Goal: Information Seeking & Learning: Check status

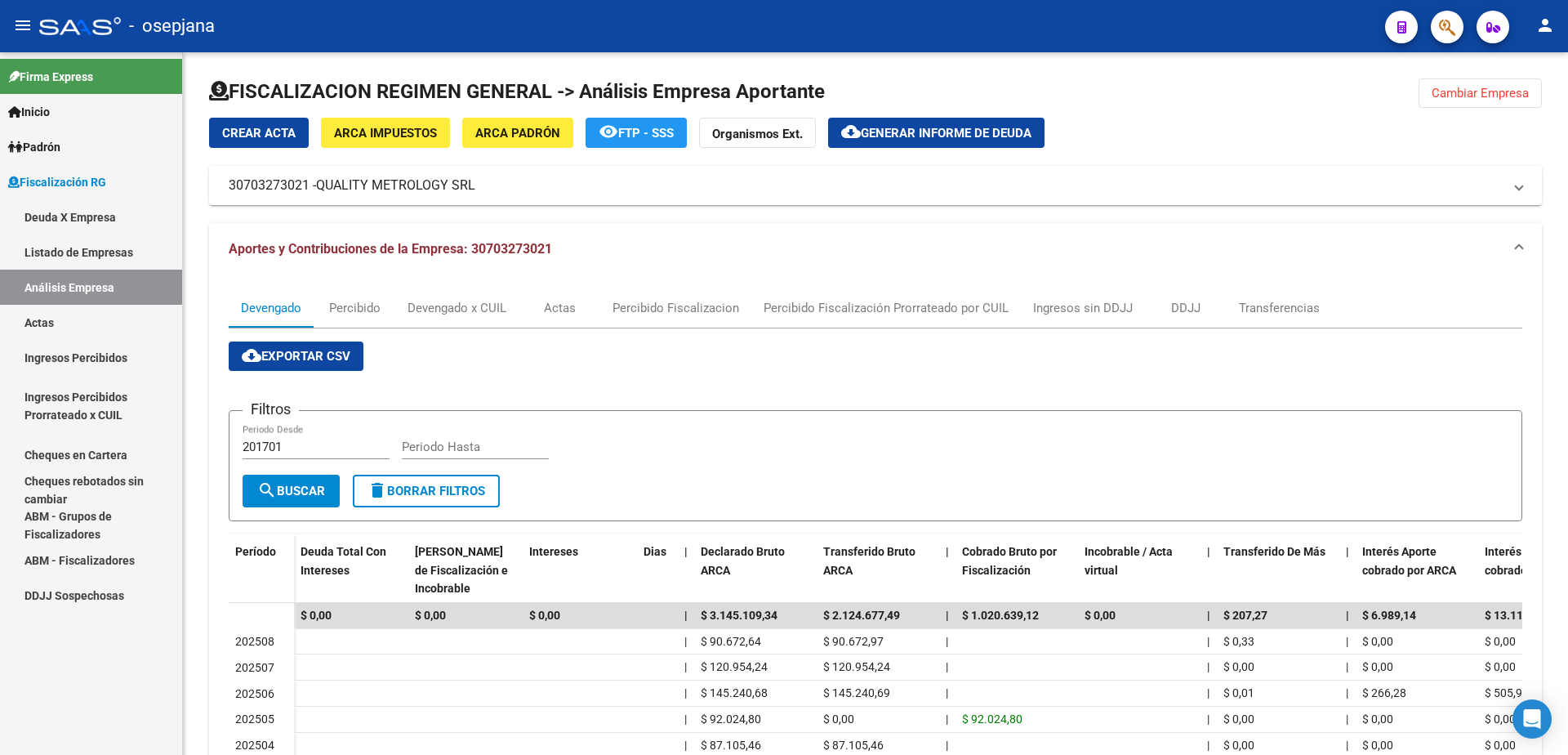
click at [86, 323] on link "Actas" at bounding box center [91, 322] width 182 height 35
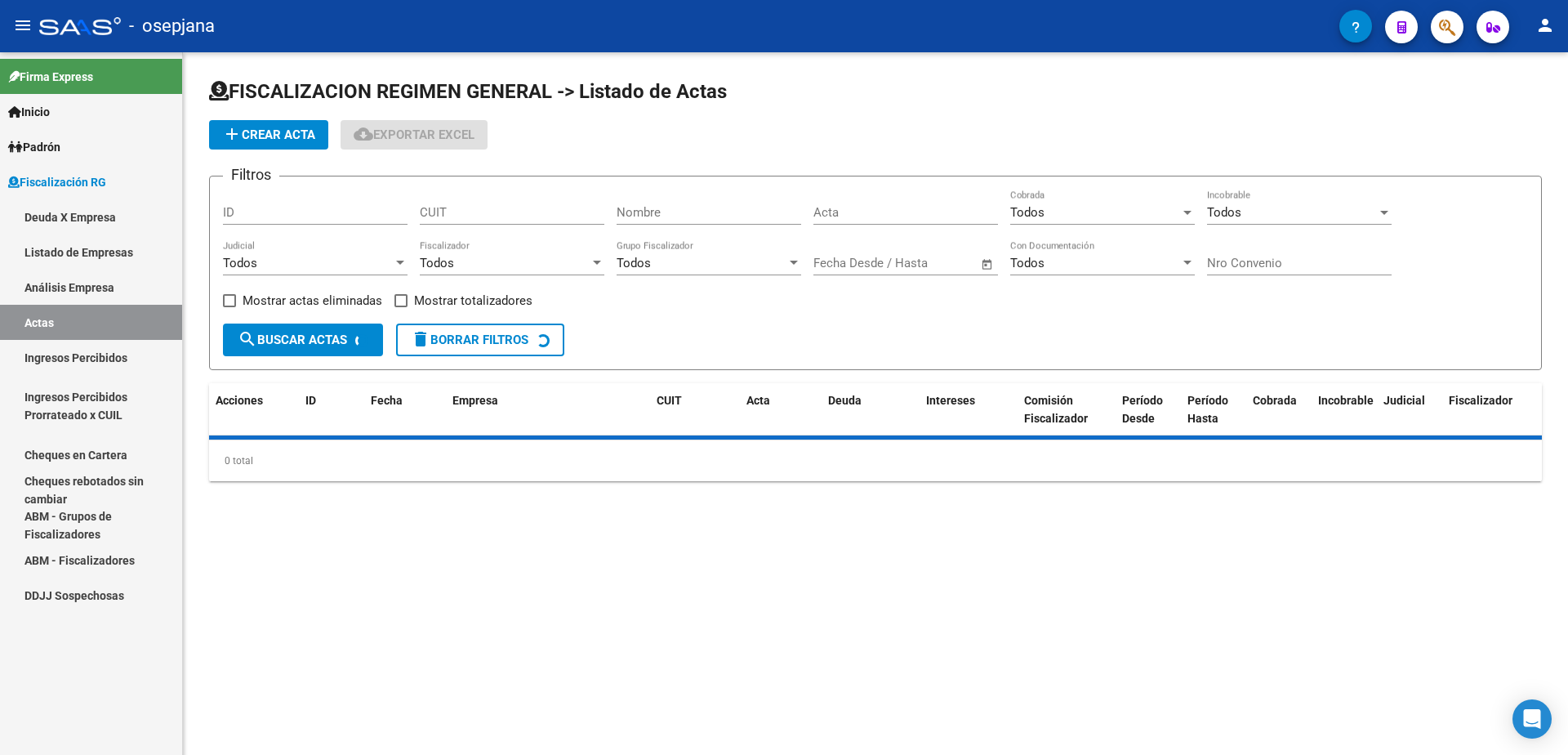
click at [116, 275] on link "Análisis Empresa" at bounding box center [91, 287] width 182 height 35
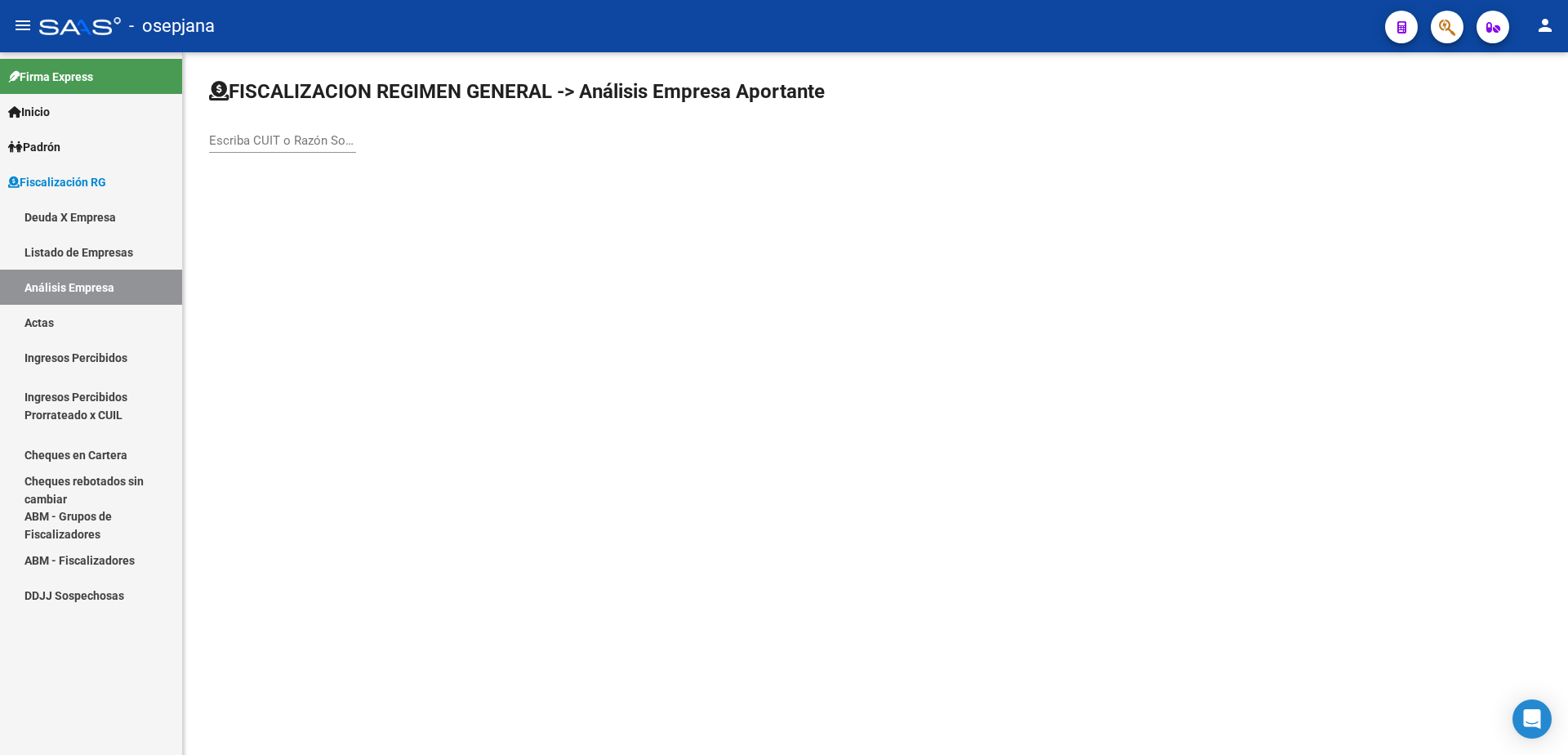
click at [275, 139] on input "Escriba CUIT o Razón Social para buscar" at bounding box center [282, 140] width 147 height 15
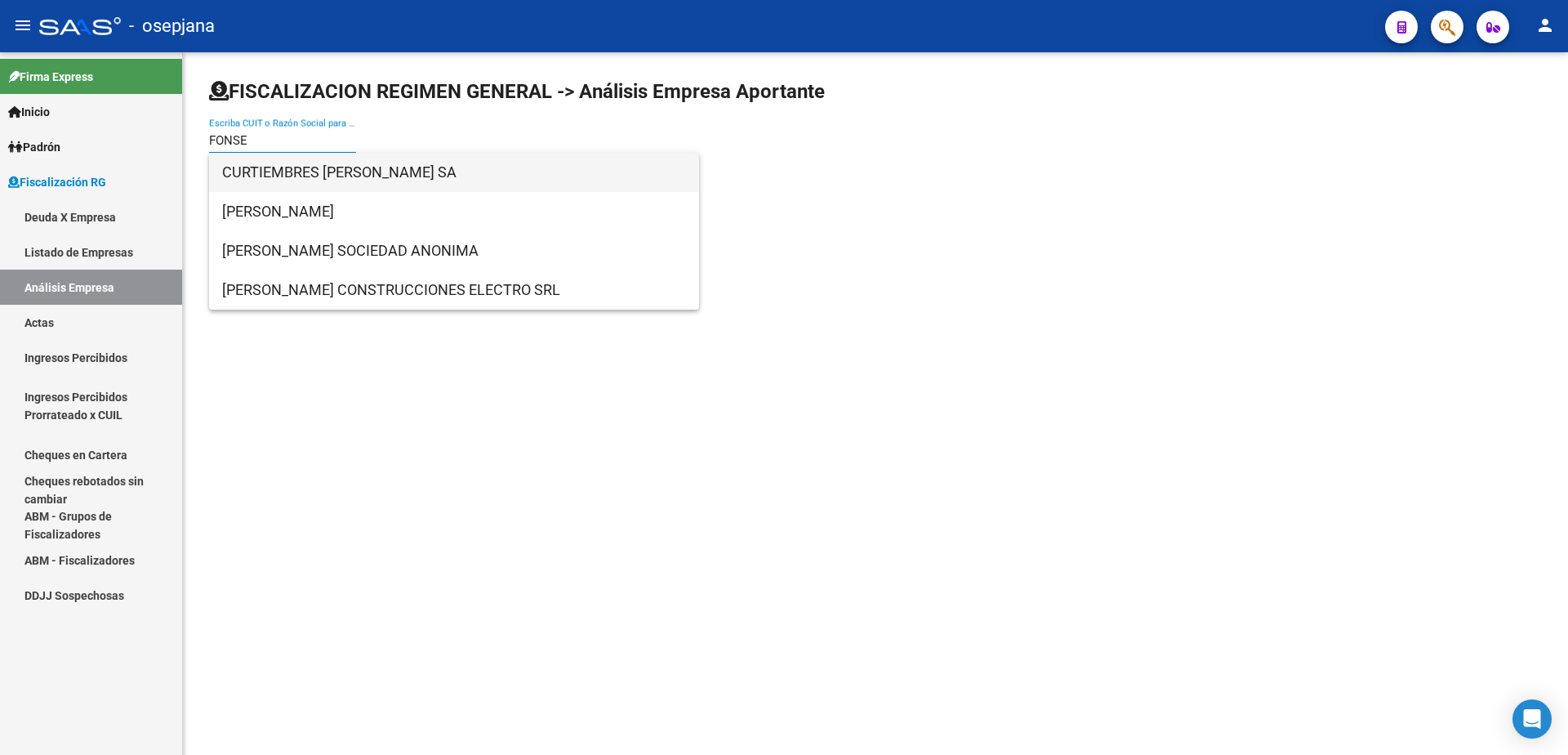
type input "FONSE"
click at [312, 179] on span "CURTIEMBRES [PERSON_NAME] SA" at bounding box center [454, 172] width 464 height 39
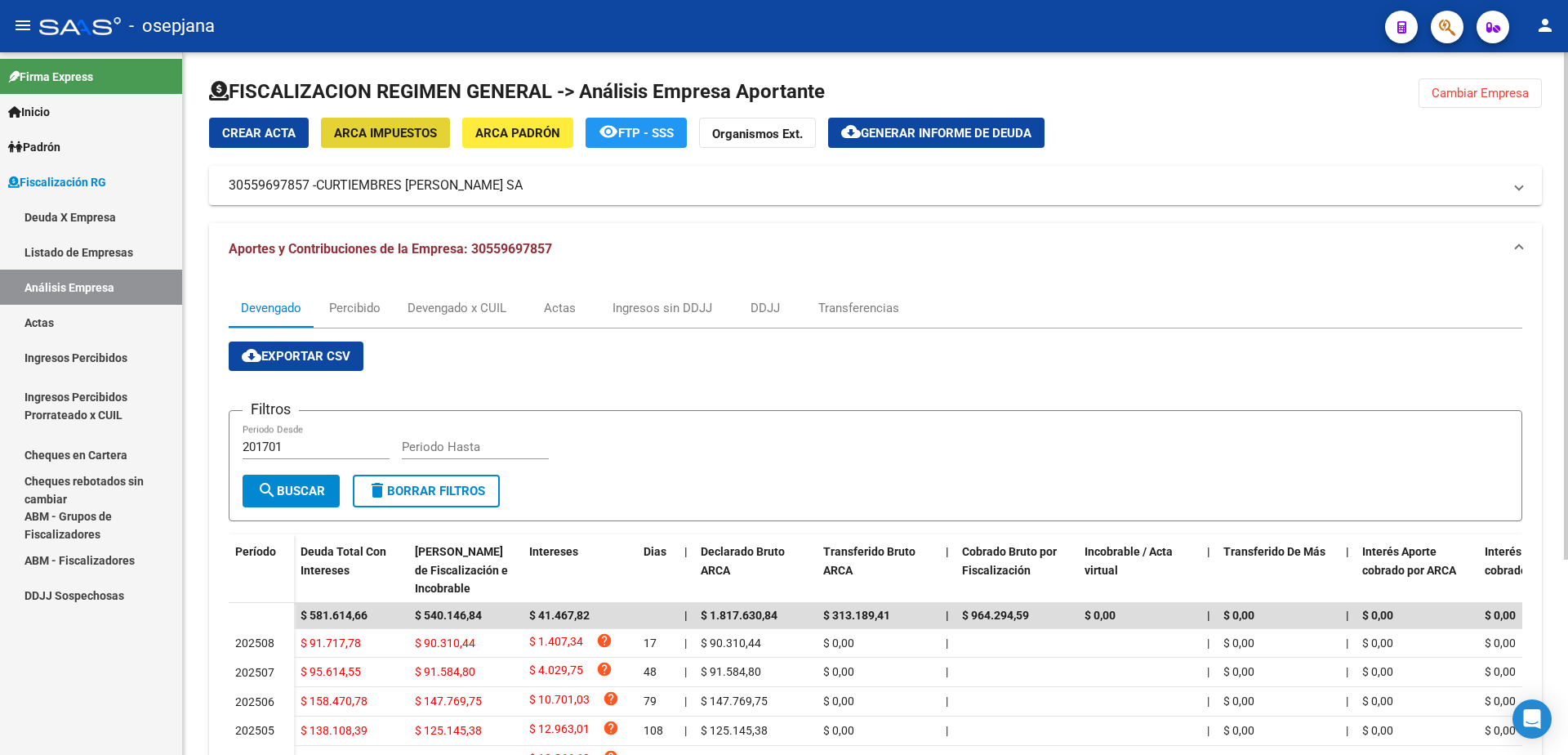
click at [389, 128] on span "ARCA Impuestos" at bounding box center [385, 133] width 103 height 15
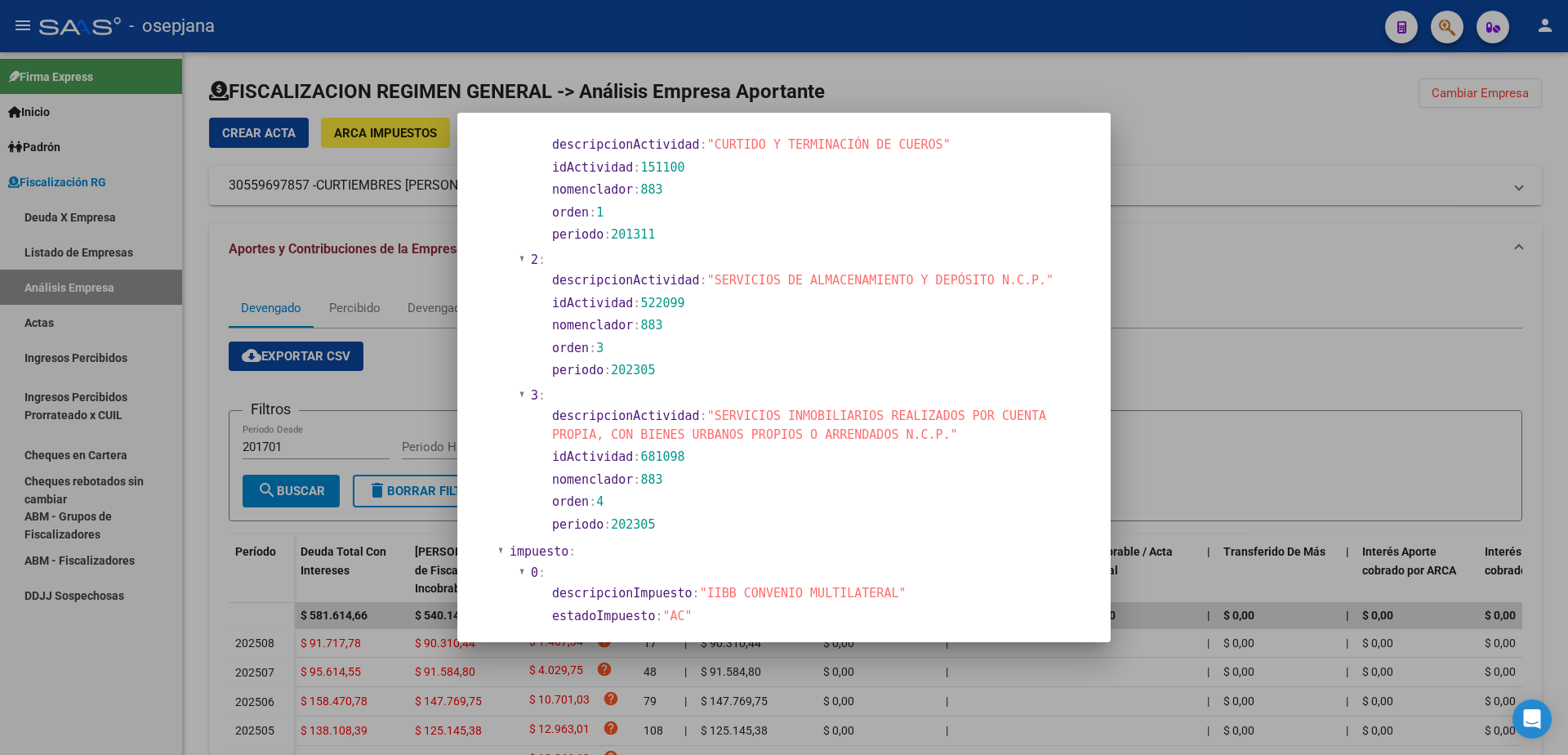
scroll to position [572, 0]
click at [415, 389] on div at bounding box center [784, 377] width 1568 height 755
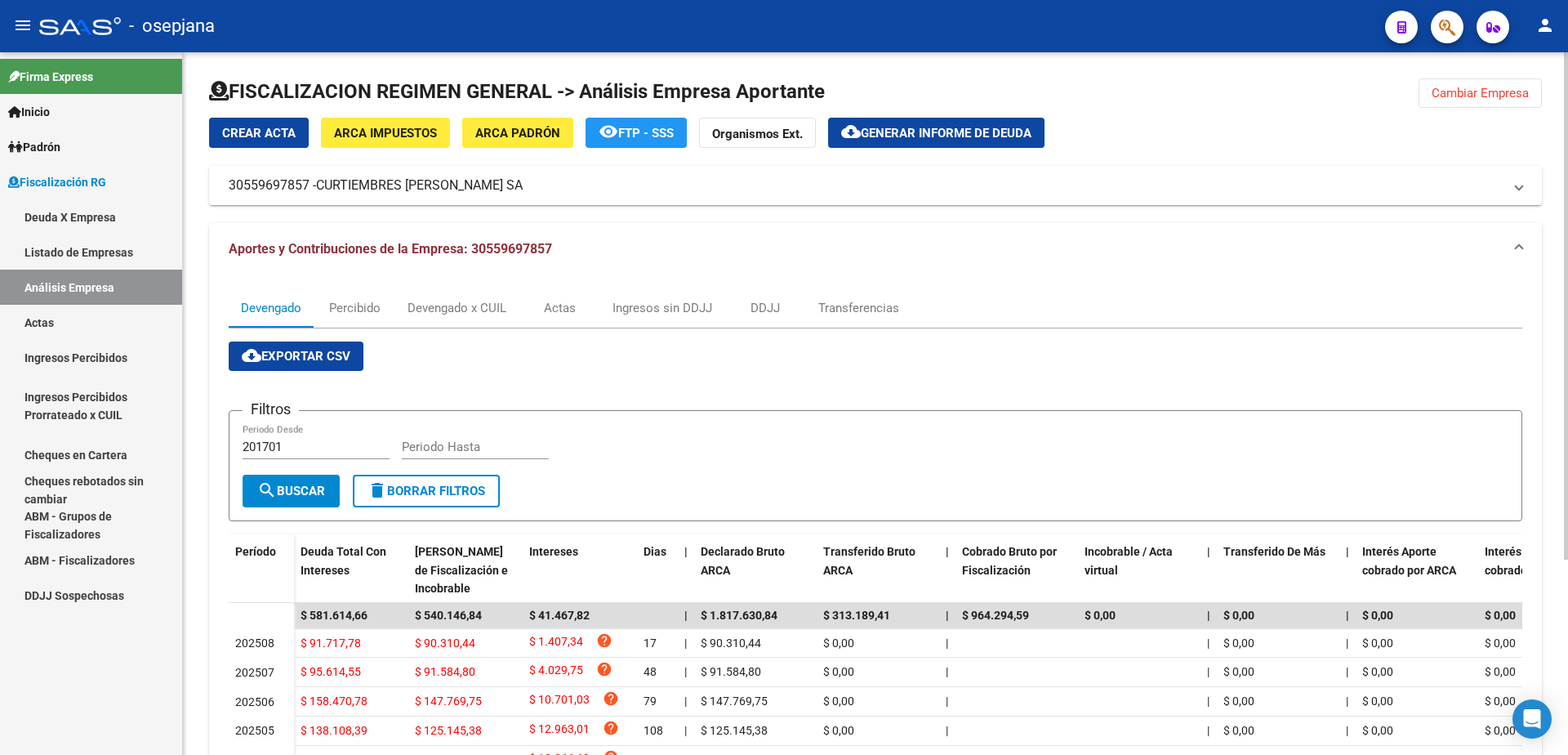
click at [524, 129] on span "ARCA Padrón" at bounding box center [517, 133] width 85 height 15
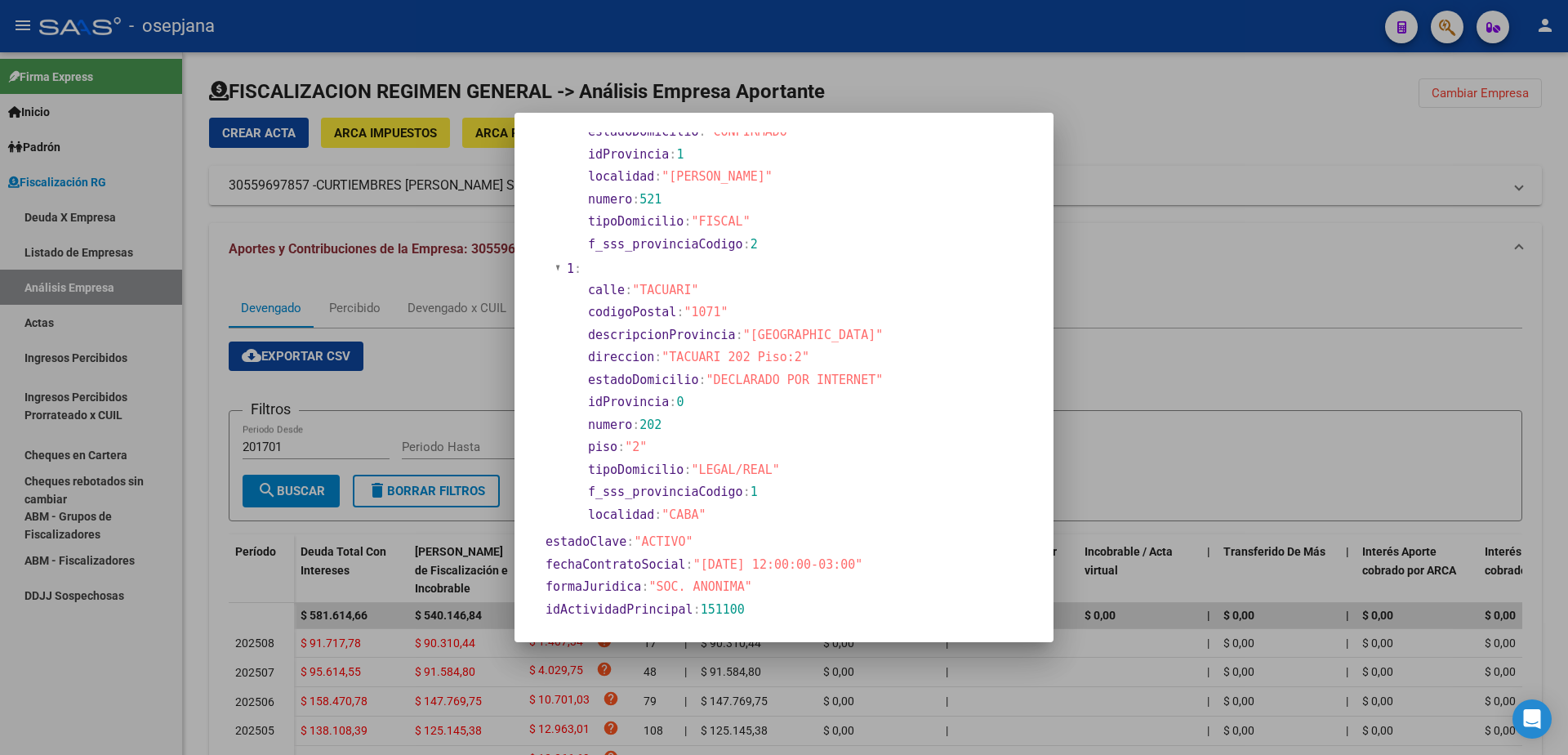
scroll to position [173, 0]
click at [1142, 139] on div at bounding box center [784, 377] width 1568 height 755
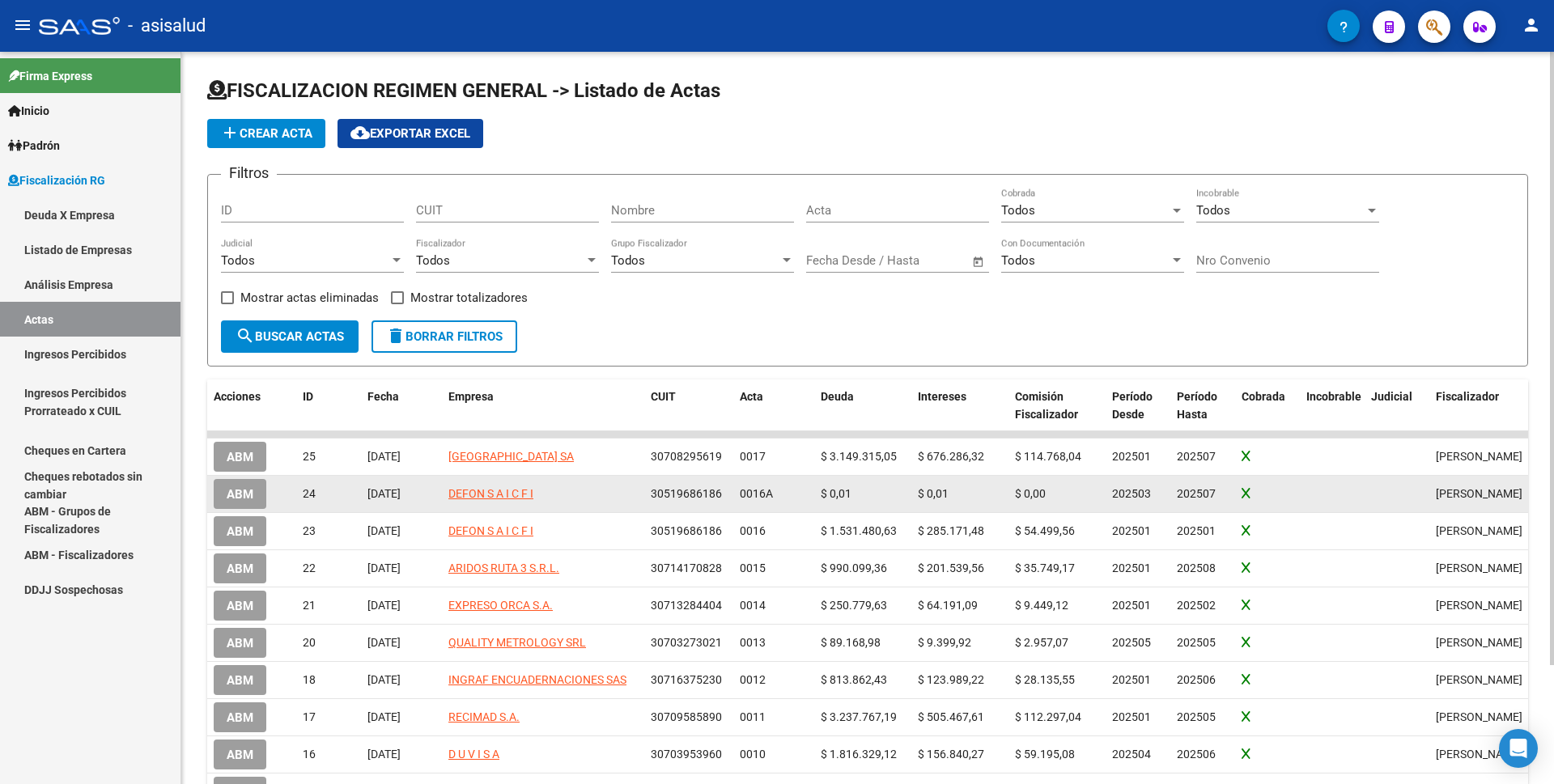
drag, startPoint x: 432, startPoint y: 500, endPoint x: 359, endPoint y: 491, distance: 73.6
click at [359, 491] on div "ABM 24 29/09/2025 DEFON S A I C F I 30519686186 0016A $ 0,01 $ 0,01 $ 0,00 2025…" at bounding box center [1146, 494] width 1878 height 37
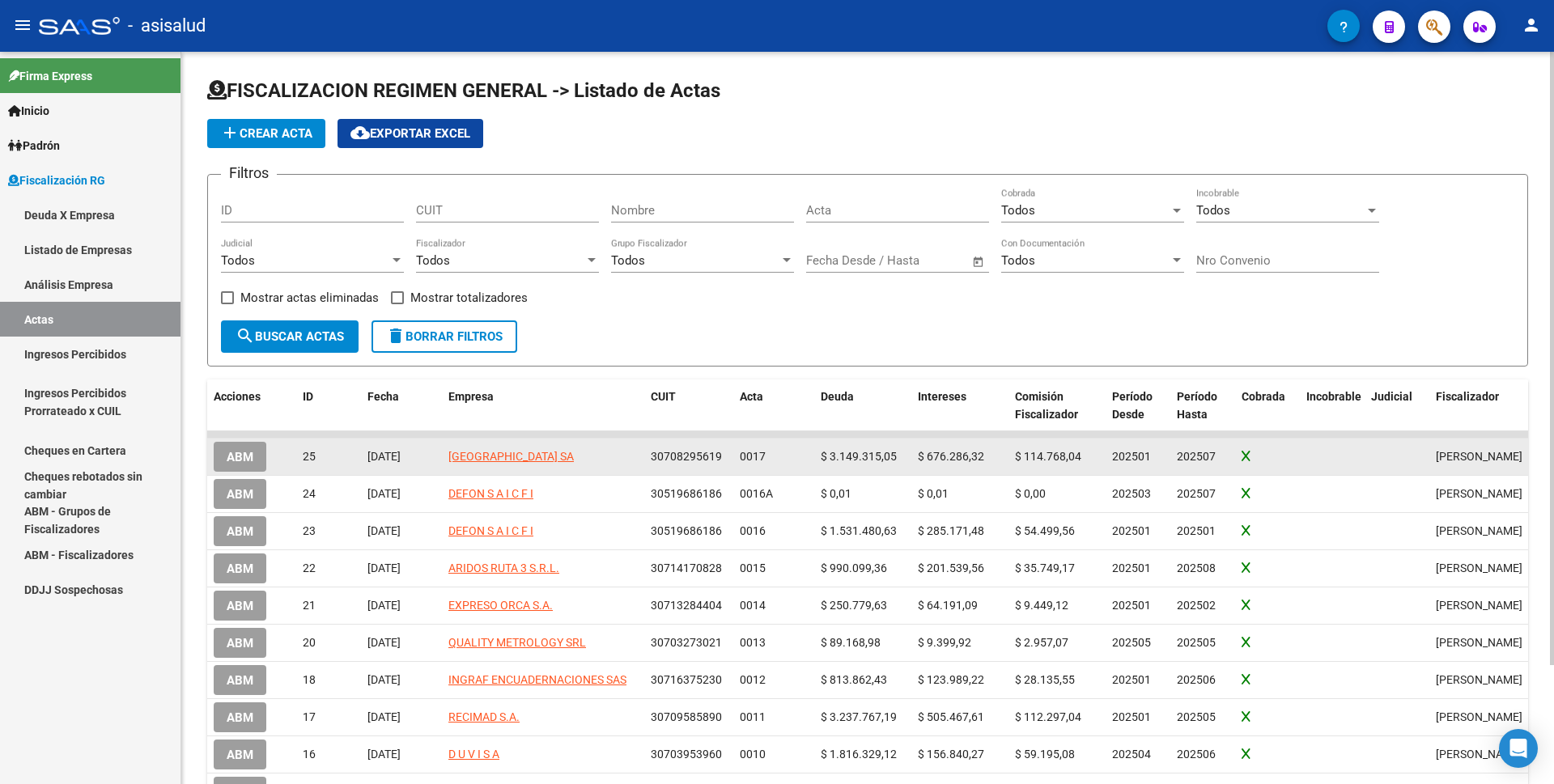
drag, startPoint x: 367, startPoint y: 460, endPoint x: 435, endPoint y: 460, distance: 68.0
click at [435, 460] on datatable-body-cell "03/10/2025" at bounding box center [401, 457] width 81 height 36
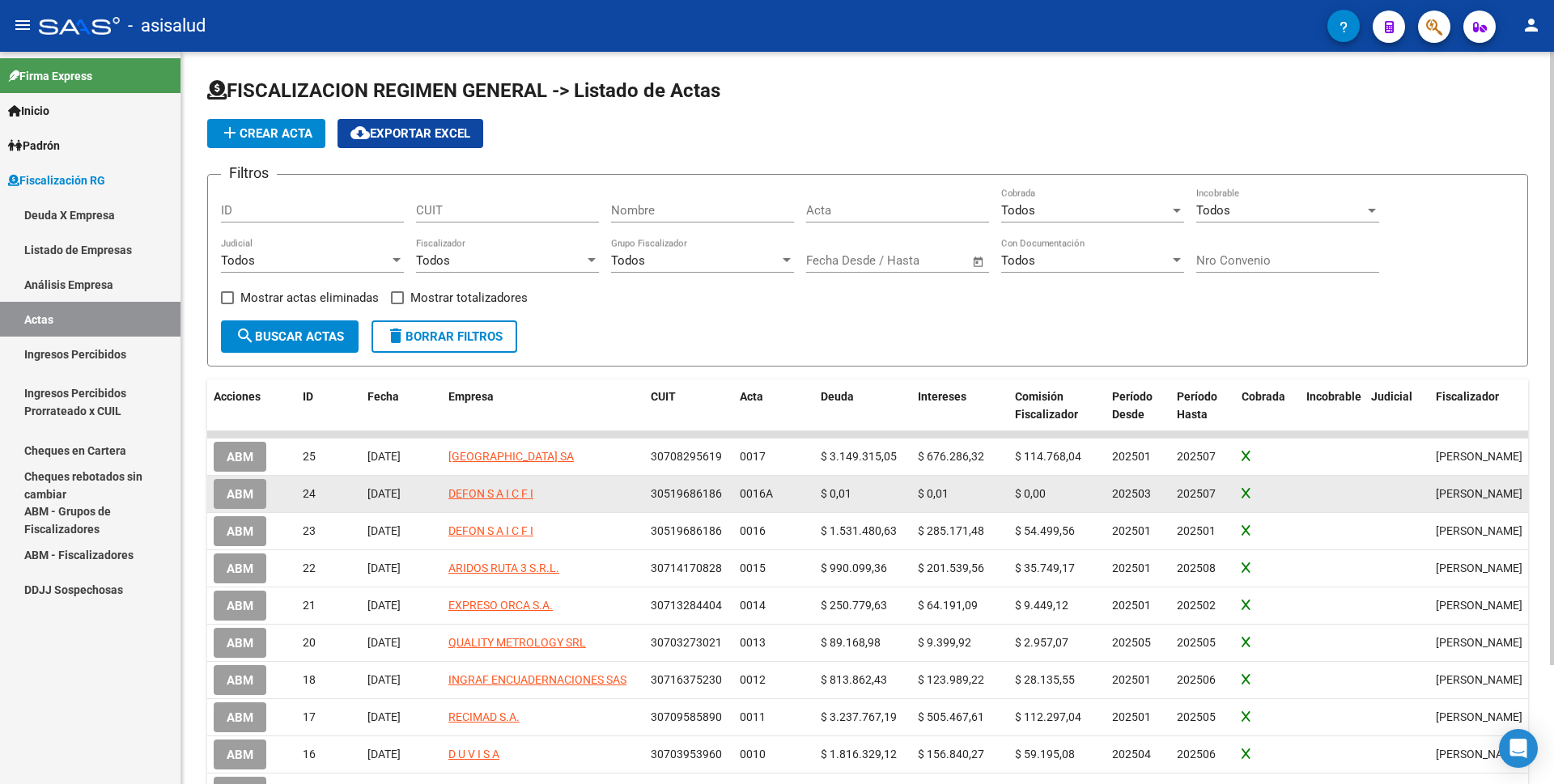
drag, startPoint x: 430, startPoint y: 496, endPoint x: 326, endPoint y: 498, distance: 104.0
click at [326, 498] on div "ABM 24 29/09/2025 DEFON S A I C F I 30519686186 0016A $ 0,01 $ 0,01 $ 0,00 2025…" at bounding box center [1146, 494] width 1878 height 37
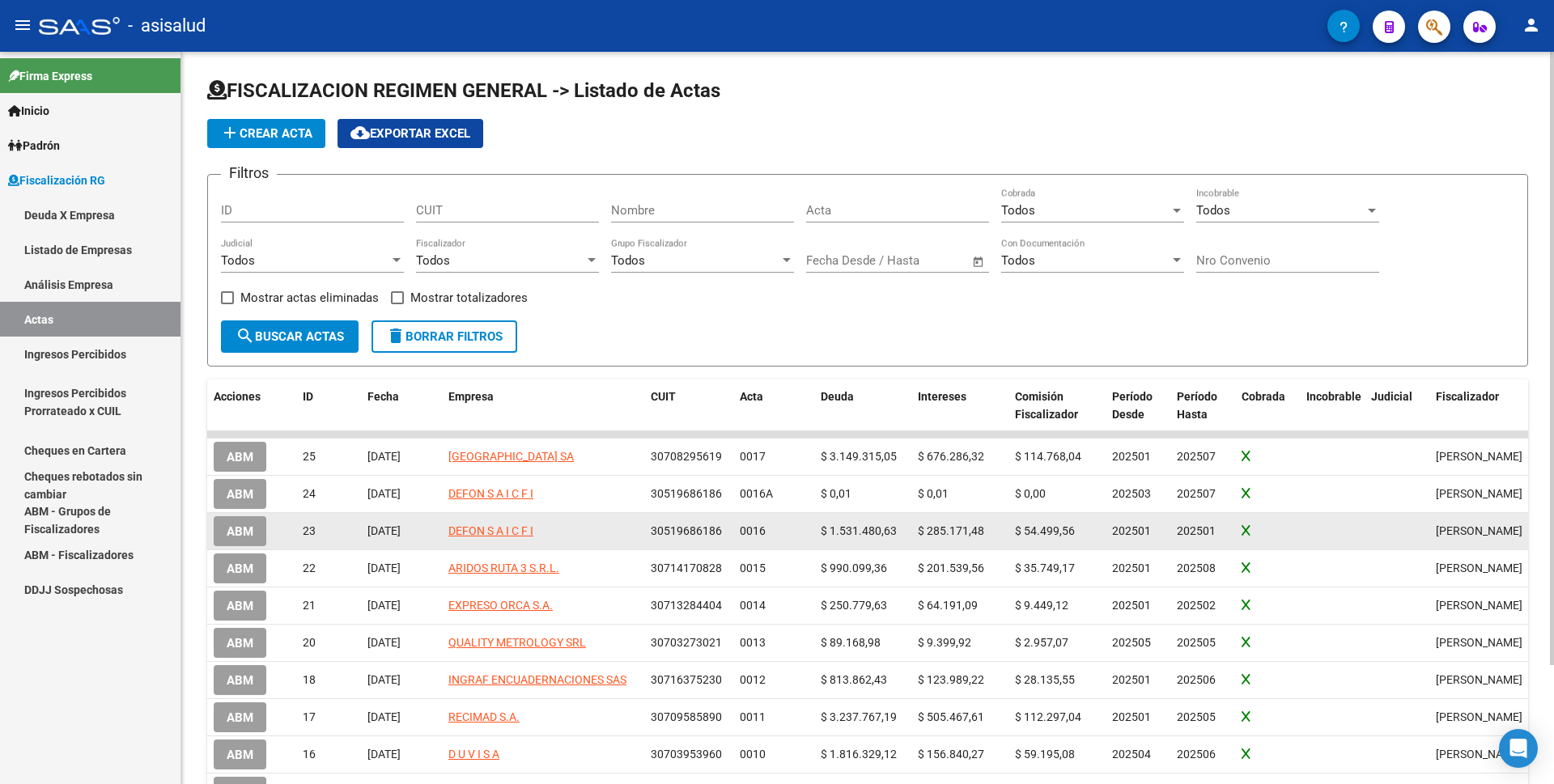
drag, startPoint x: 366, startPoint y: 536, endPoint x: 434, endPoint y: 549, distance: 69.2
click at [434, 549] on datatable-body-cell "29/09/2025" at bounding box center [401, 531] width 81 height 36
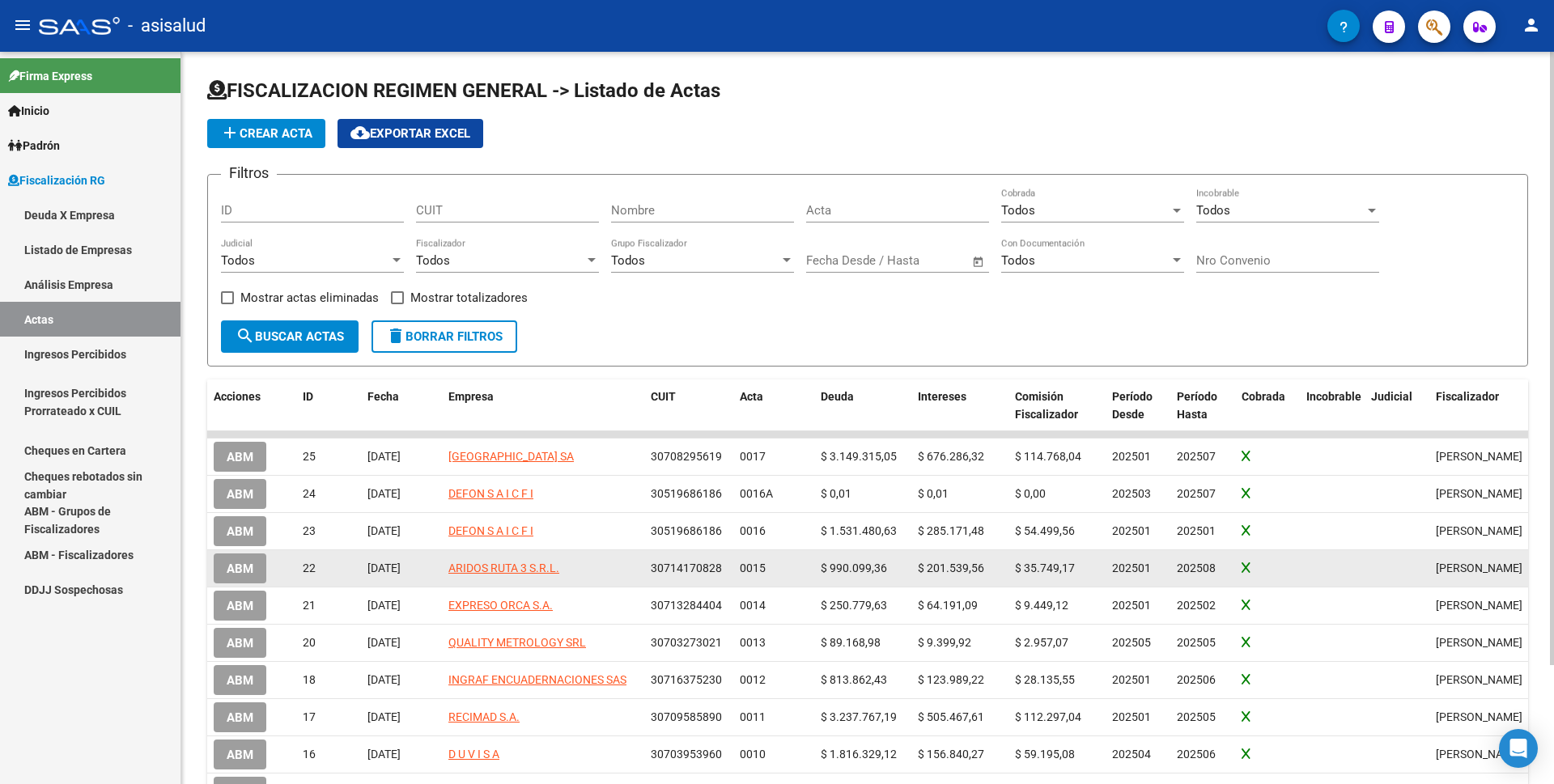
drag, startPoint x: 366, startPoint y: 573, endPoint x: 439, endPoint y: 587, distance: 74.3
click at [439, 587] on datatable-body-cell "23/09/2025" at bounding box center [401, 569] width 81 height 36
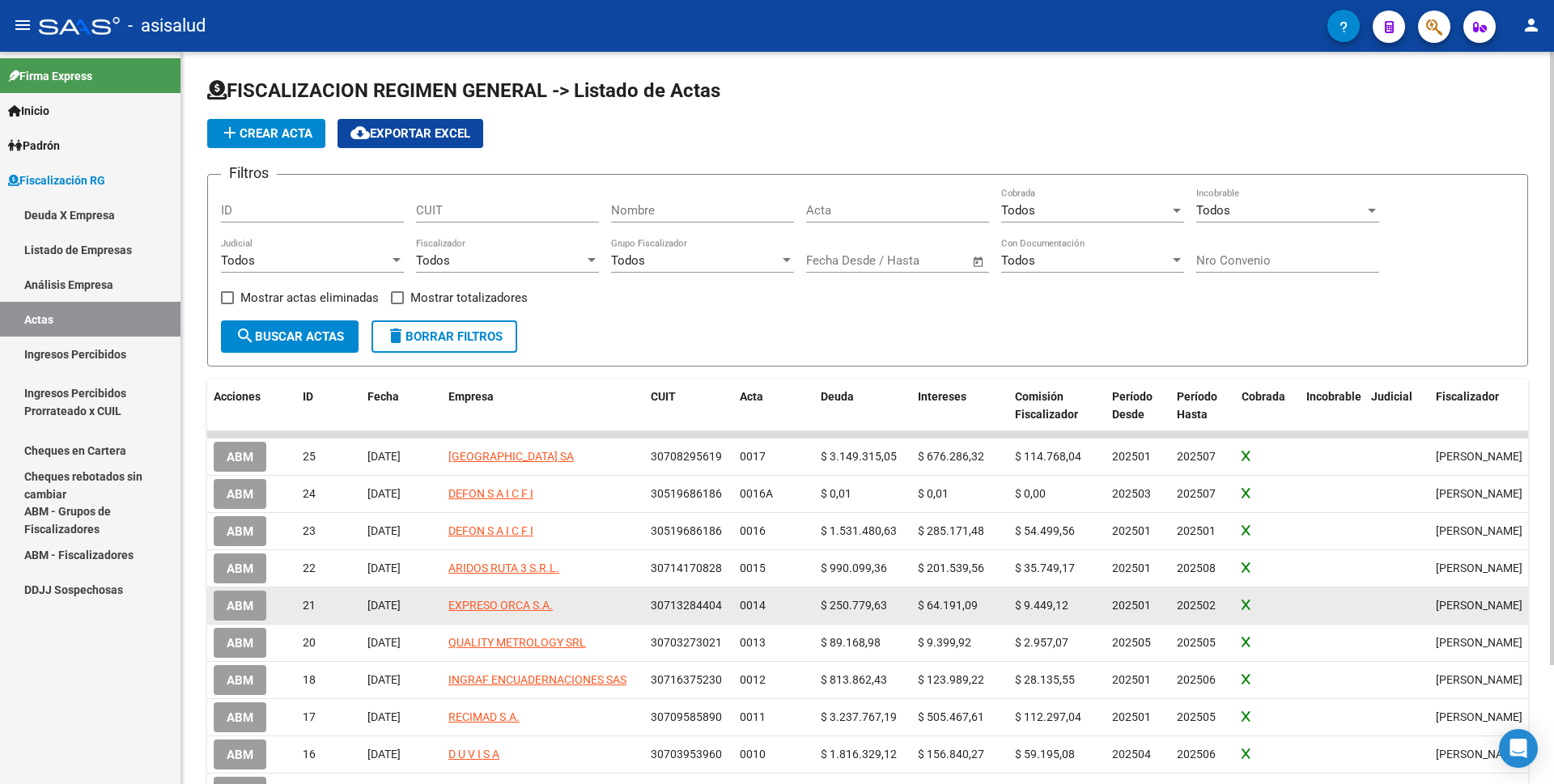
drag, startPoint x: 369, startPoint y: 610, endPoint x: 429, endPoint y: 610, distance: 60.0
click at [429, 610] on div "23/09/2025" at bounding box center [401, 605] width 68 height 18
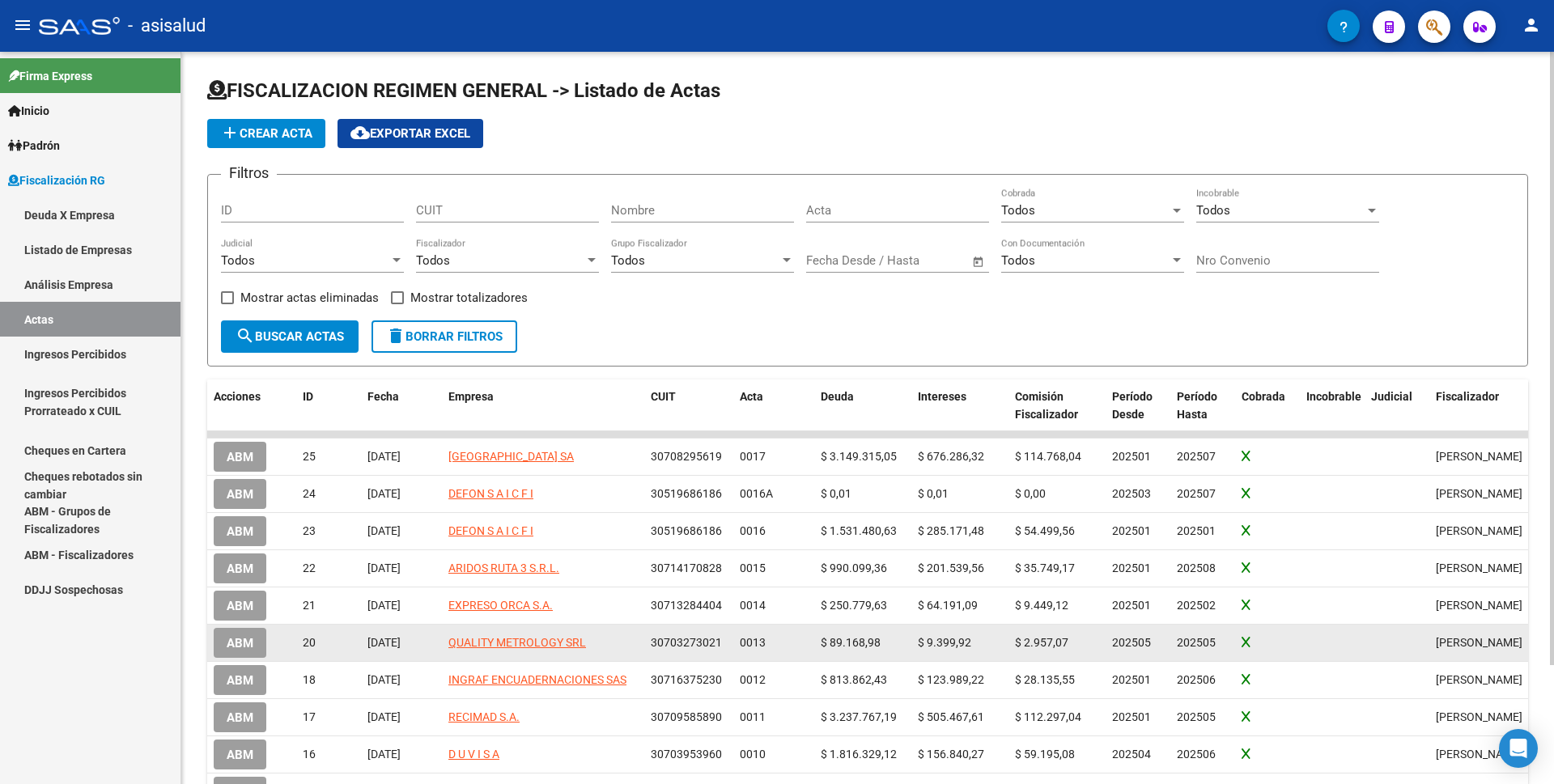
drag, startPoint x: 369, startPoint y: 648, endPoint x: 433, endPoint y: 648, distance: 64.0
click at [433, 648] on div "16/09/2025" at bounding box center [401, 642] width 68 height 18
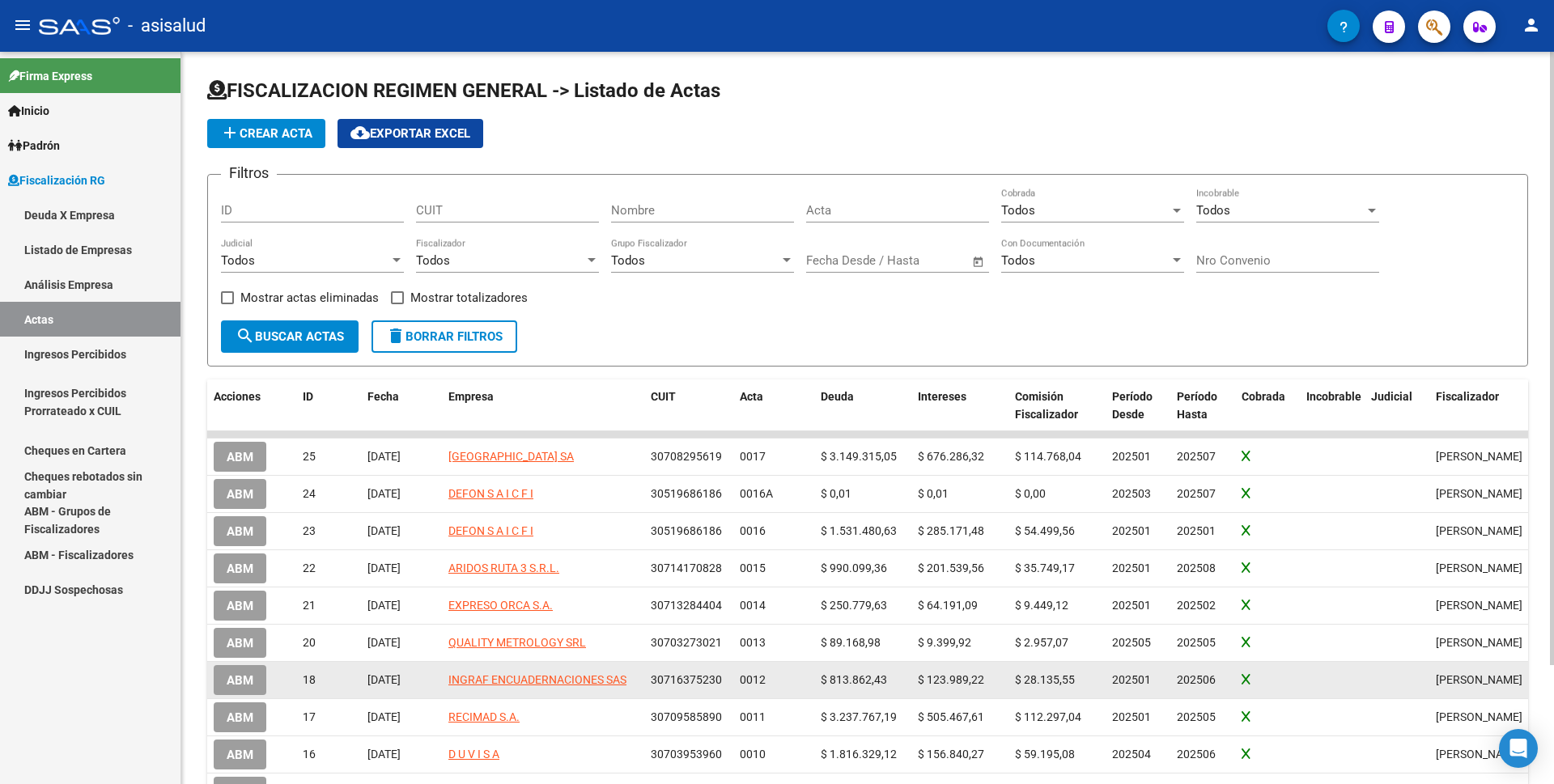
drag, startPoint x: 369, startPoint y: 682, endPoint x: 437, endPoint y: 688, distance: 68.3
click at [437, 688] on datatable-body-cell "07/08/2025" at bounding box center [401, 680] width 81 height 36
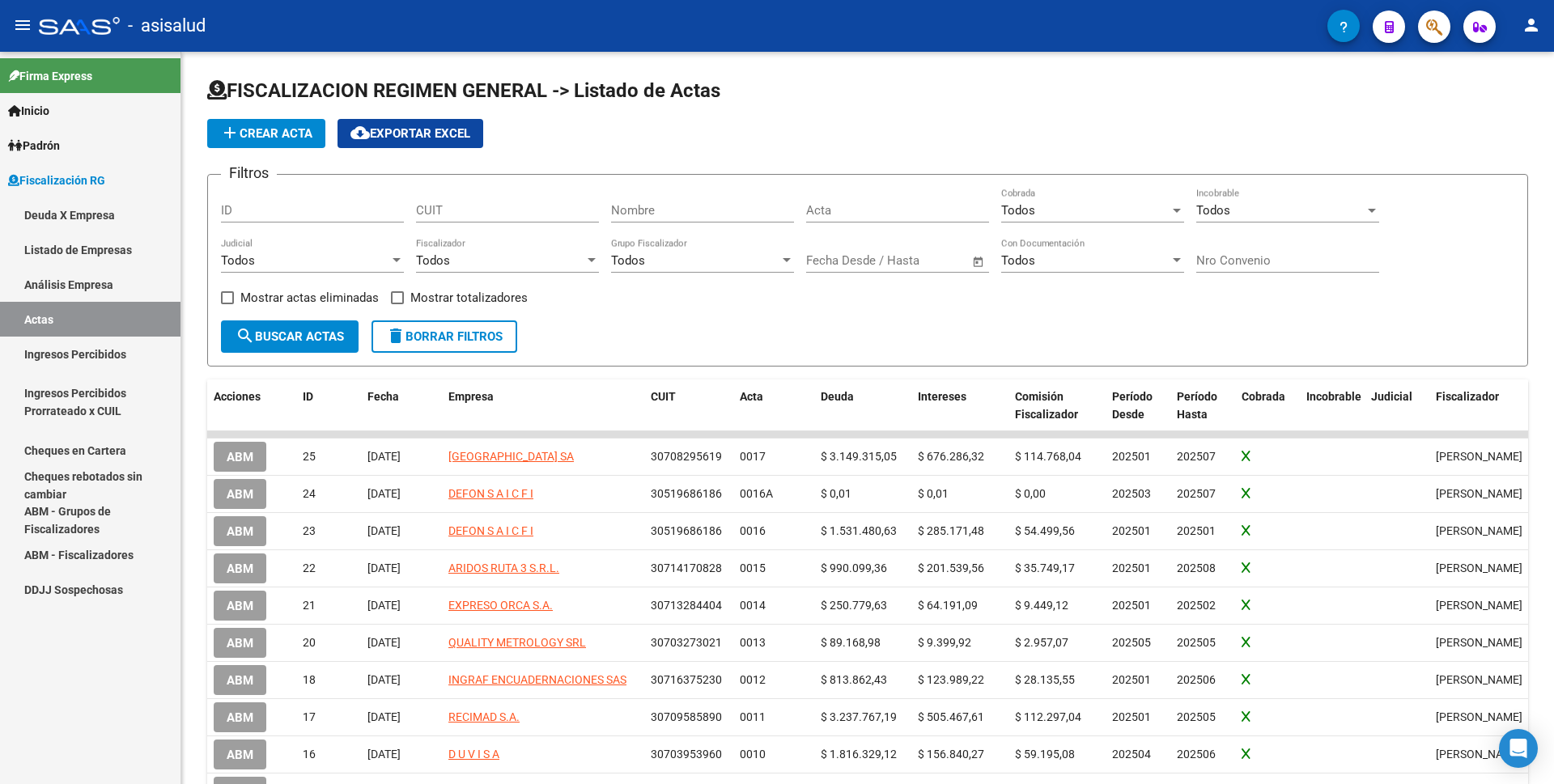
click at [105, 284] on link "Análisis Empresa" at bounding box center [90, 284] width 181 height 35
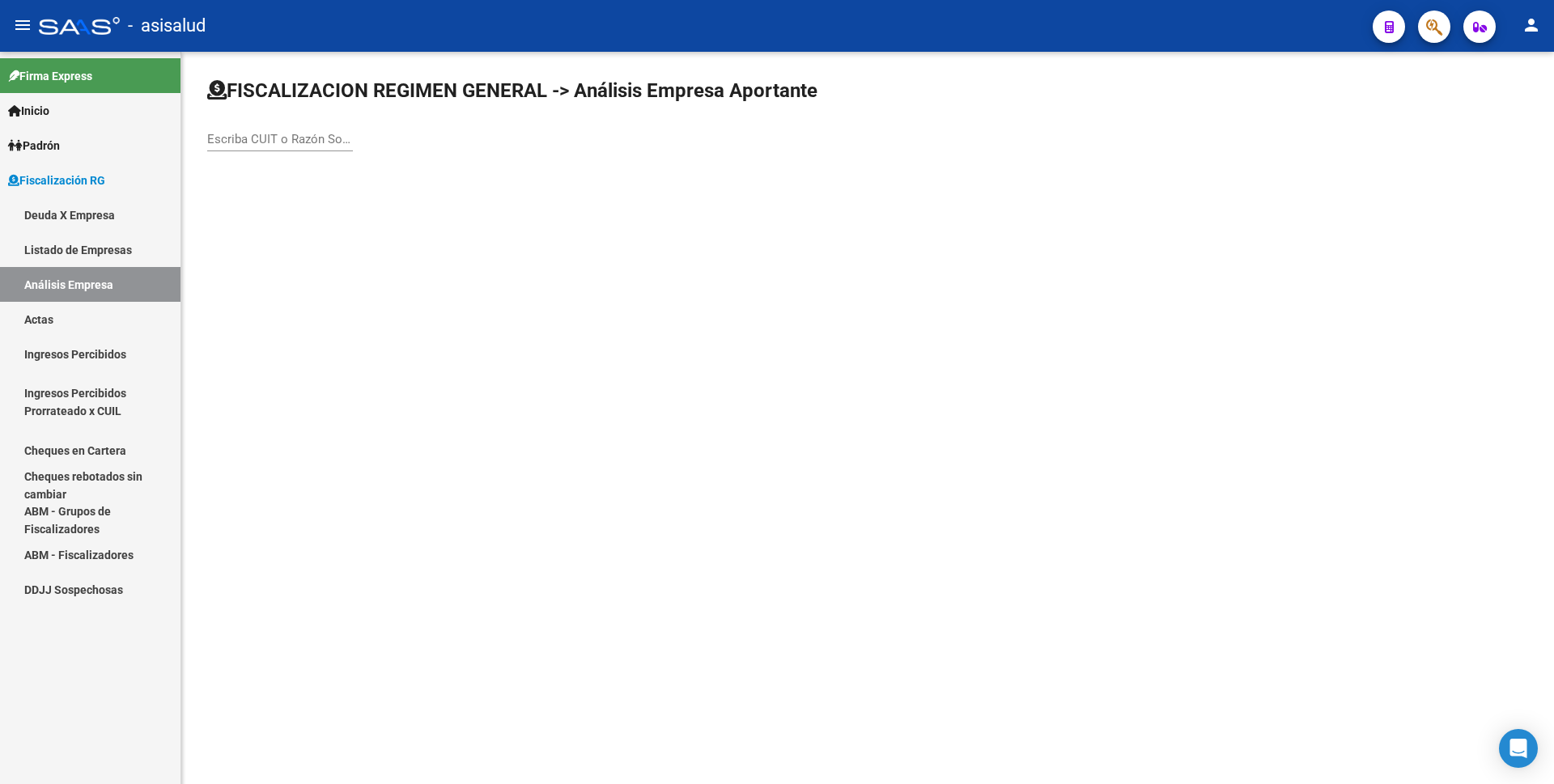
click at [99, 253] on link "Listado de Empresas" at bounding box center [90, 250] width 181 height 35
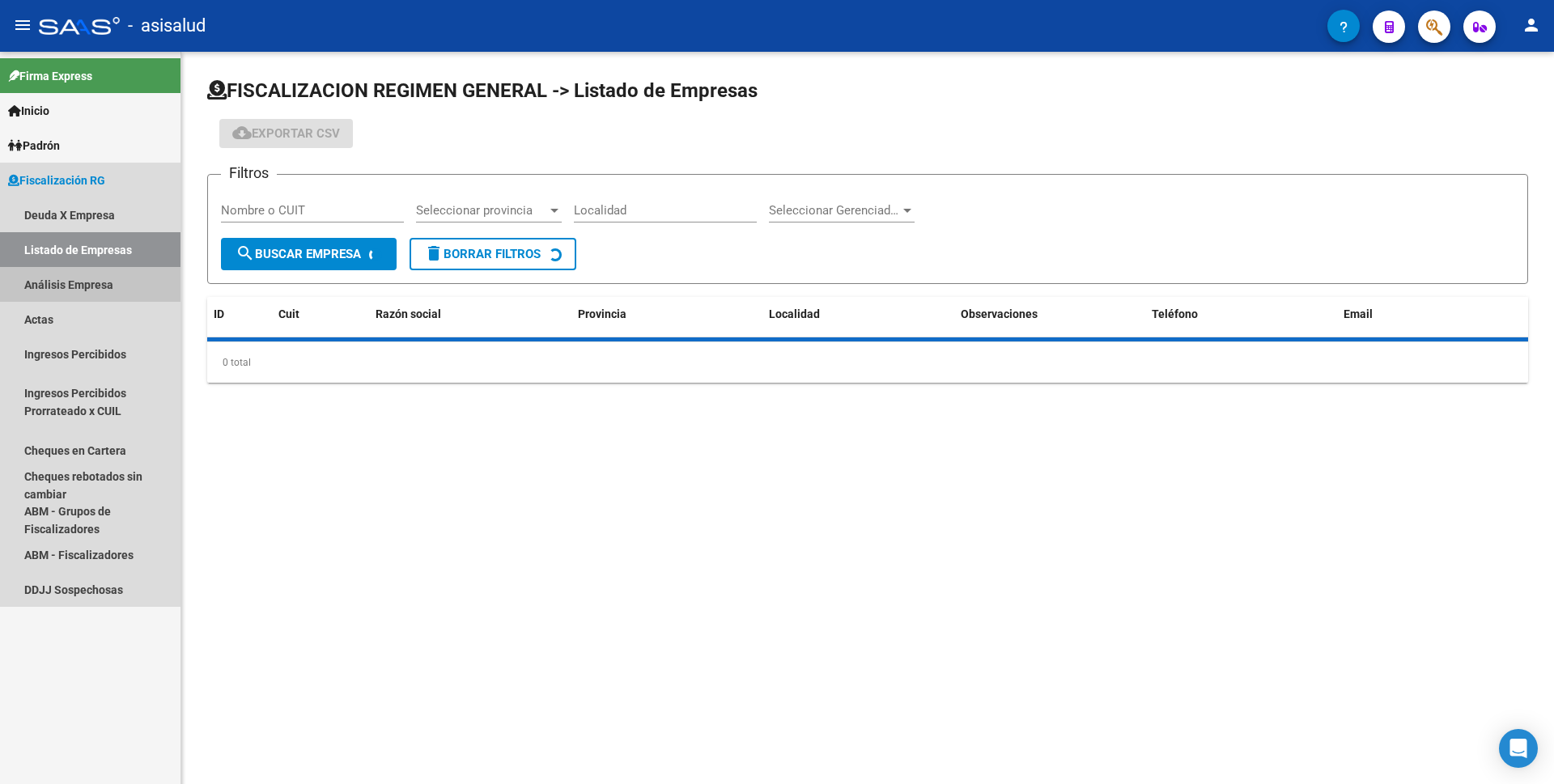
click at [93, 282] on link "Análisis Empresa" at bounding box center [90, 284] width 181 height 35
